Goal: Task Accomplishment & Management: Manage account settings

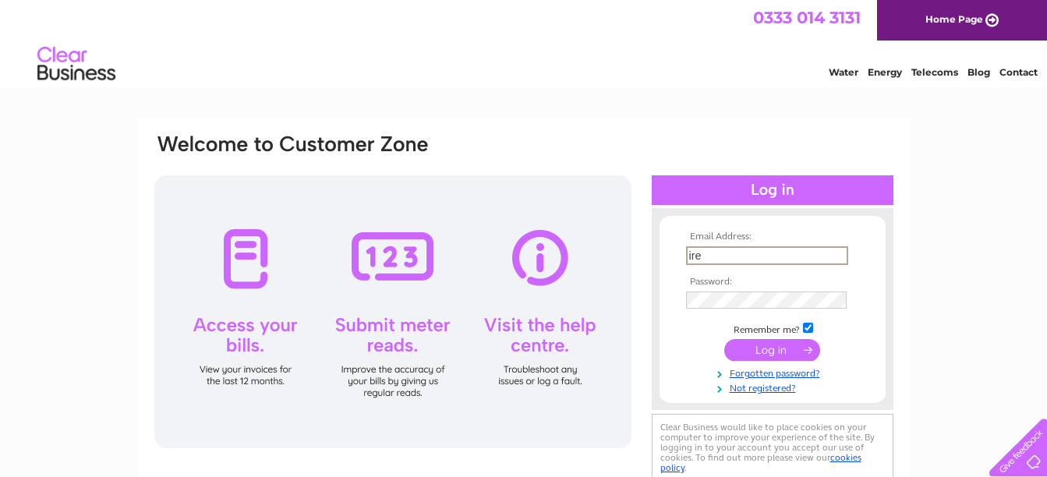
type input "irene.walker@johnsmartjoiners.co.uk"
click at [759, 349] on input "submit" at bounding box center [772, 349] width 96 height 22
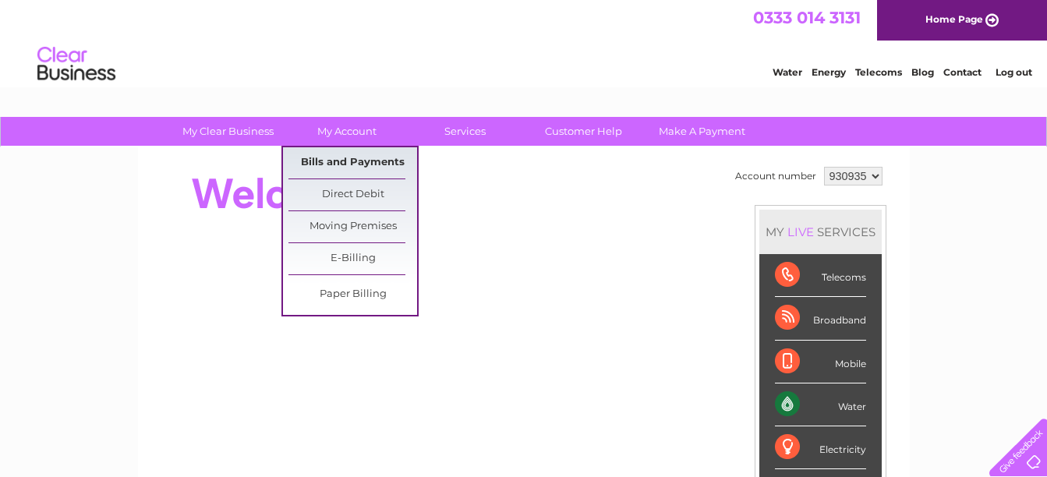
click at [356, 158] on link "Bills and Payments" at bounding box center [353, 162] width 129 height 31
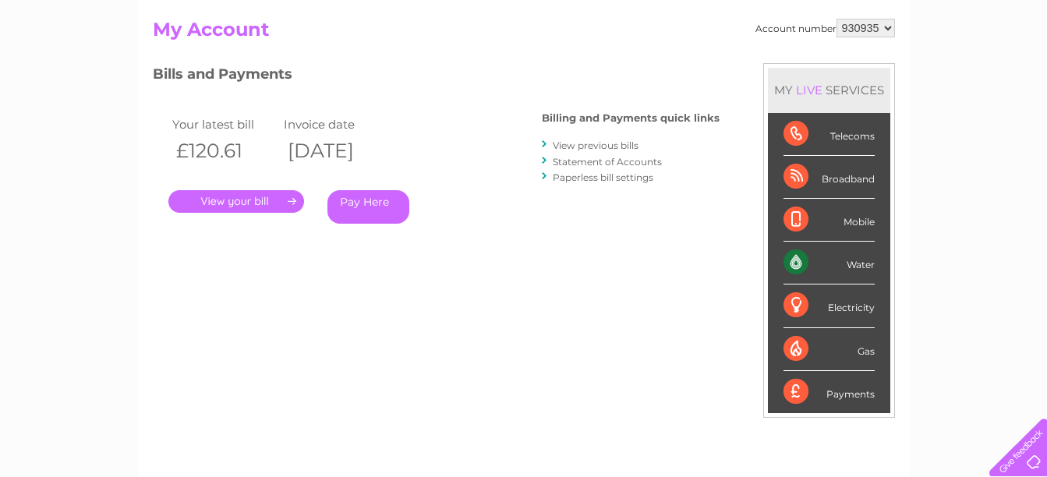
scroll to position [156, 0]
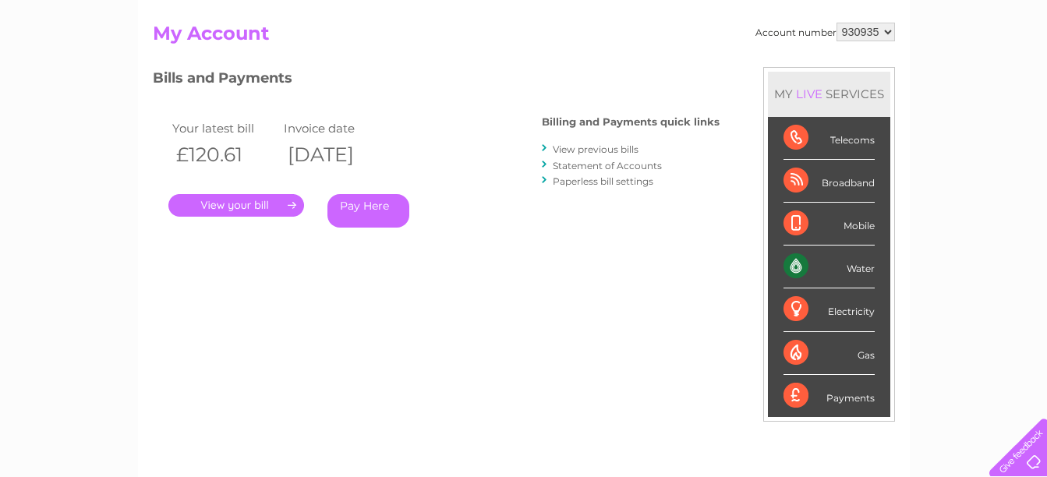
click at [250, 207] on link "." at bounding box center [236, 205] width 136 height 23
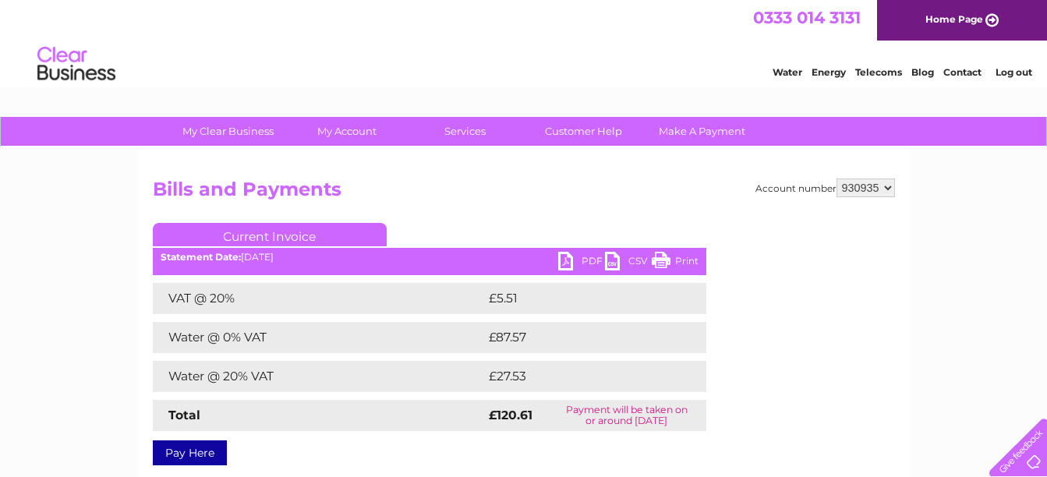
click at [590, 262] on link "PDF" at bounding box center [581, 263] width 47 height 23
